Goal: Find specific page/section: Find specific page/section

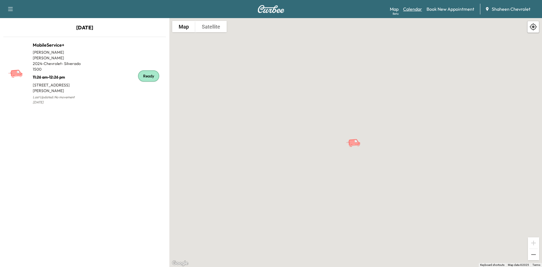
click at [413, 11] on link "Calendar" at bounding box center [412, 9] width 19 height 7
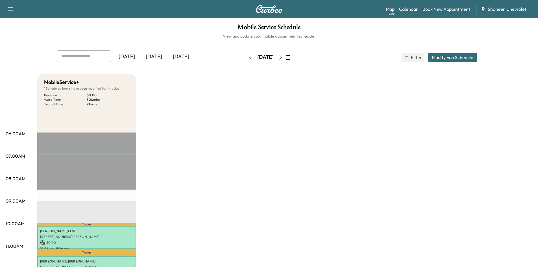
click at [283, 56] on icon "button" at bounding box center [280, 57] width 5 height 5
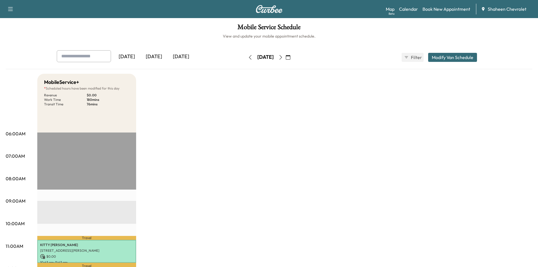
click at [248, 57] on icon "button" at bounding box center [250, 57] width 5 height 5
